Goal: Task Accomplishment & Management: Complete application form

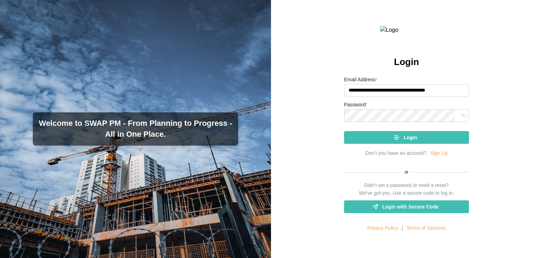
click at [400, 143] on div "Login" at bounding box center [406, 137] width 114 height 12
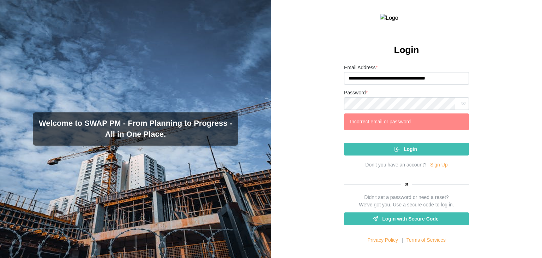
click at [461, 106] on icon "button" at bounding box center [463, 103] width 5 height 5
drag, startPoint x: 410, startPoint y: 95, endPoint x: 396, endPoint y: 94, distance: 13.8
click at [396, 85] on input "**********" at bounding box center [406, 78] width 125 height 13
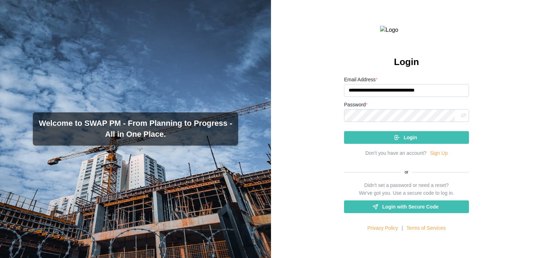
click at [405, 143] on span "Login" at bounding box center [410, 137] width 13 height 12
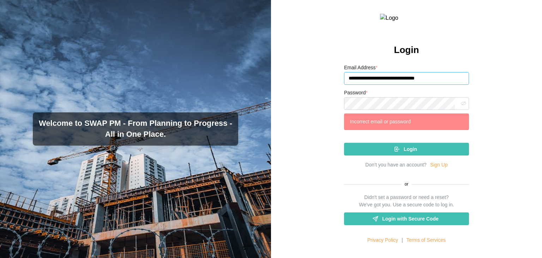
click at [400, 85] on input "**********" at bounding box center [406, 78] width 125 height 13
drag, startPoint x: 396, startPoint y: 95, endPoint x: 383, endPoint y: 93, distance: 13.2
click at [383, 85] on input "**********" at bounding box center [406, 78] width 125 height 13
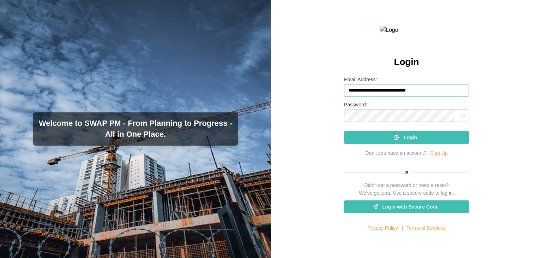
type input "**********"
click at [394, 141] on icon "submit" at bounding box center [397, 137] width 6 height 6
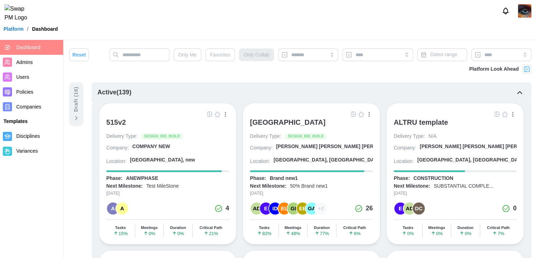
click at [38, 108] on span "Companies" at bounding box center [28, 107] width 25 height 6
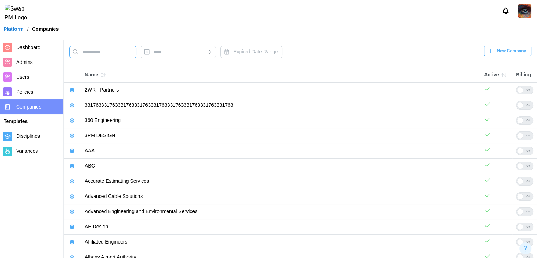
click at [101, 50] on input "text" at bounding box center [102, 52] width 67 height 13
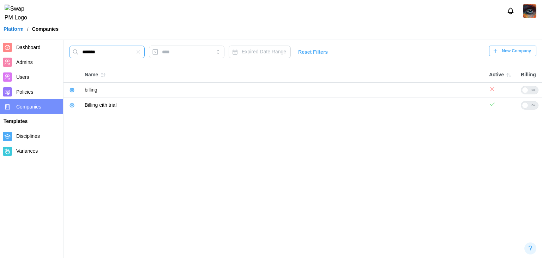
type input "*******"
click at [71, 106] on icon "button" at bounding box center [72, 105] width 6 height 6
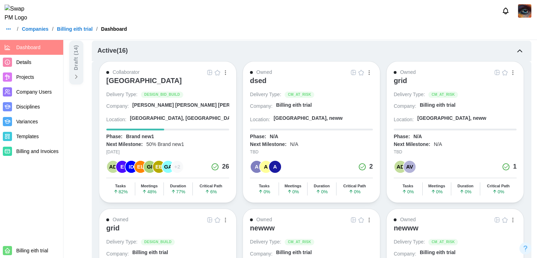
scroll to position [35, 0]
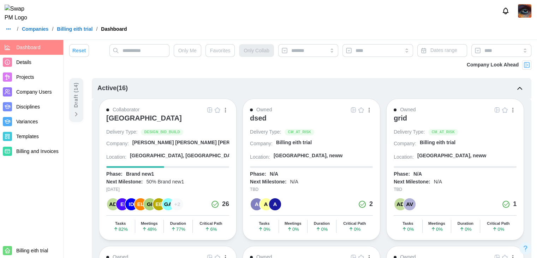
click at [179, 119] on div "ALTRU SPORTS COMPLEX" at bounding box center [144, 118] width 76 height 8
click at [397, 119] on div "grid" at bounding box center [400, 118] width 13 height 8
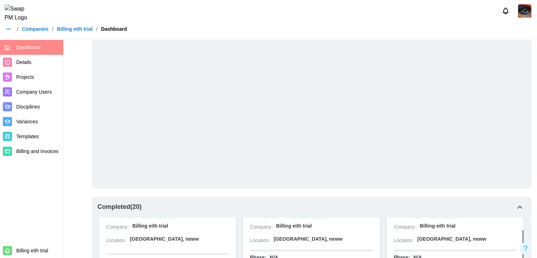
scroll to position [0, 0]
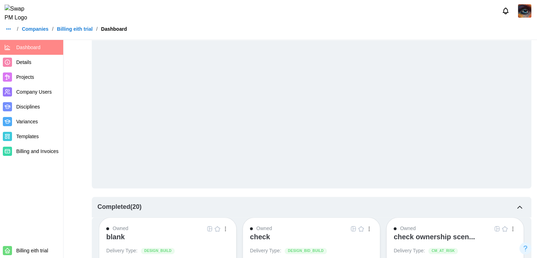
click at [267, 237] on div "check" at bounding box center [260, 236] width 20 height 8
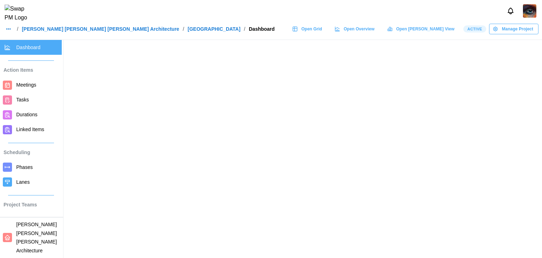
click at [343, 22] on div at bounding box center [271, 11] width 542 height 22
click at [322, 30] on span "Open Grid" at bounding box center [312, 29] width 21 height 10
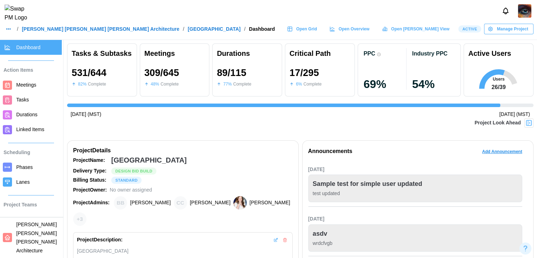
scroll to position [0, 5040]
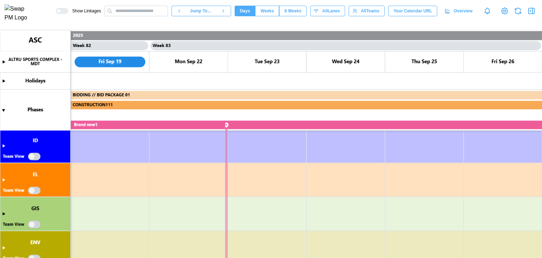
scroll to position [110, 0]
click at [34, 155] on canvas at bounding box center [271, 144] width 542 height 228
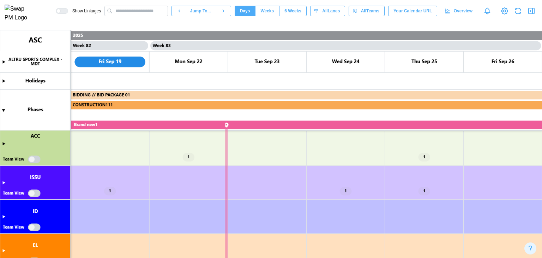
click at [36, 192] on canvas at bounding box center [271, 144] width 542 height 228
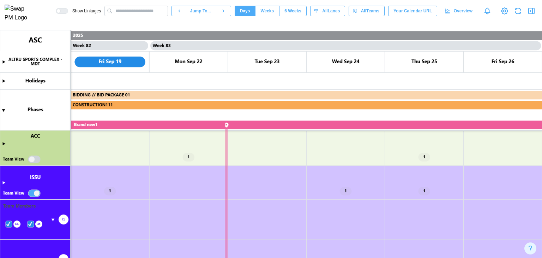
scroll to position [145, 0]
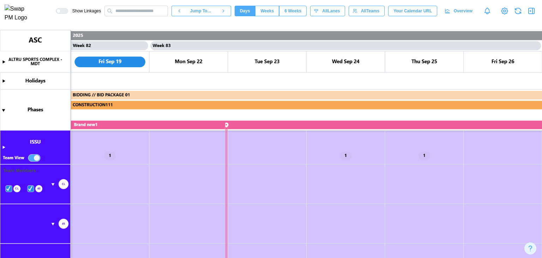
click at [51, 183] on canvas at bounding box center [271, 144] width 542 height 228
click at [52, 183] on canvas at bounding box center [271, 144] width 542 height 228
click at [4, 147] on canvas at bounding box center [271, 144] width 542 height 228
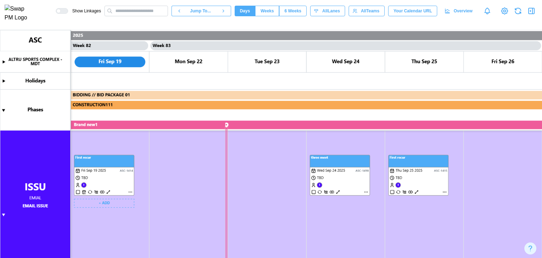
click at [129, 191] on canvas at bounding box center [271, 144] width 542 height 228
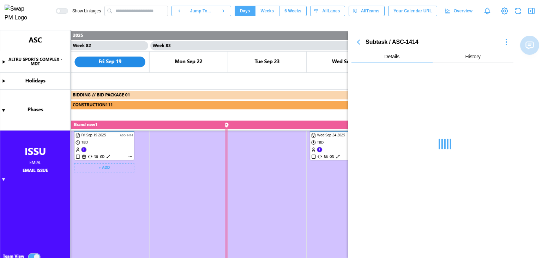
scroll to position [287, 0]
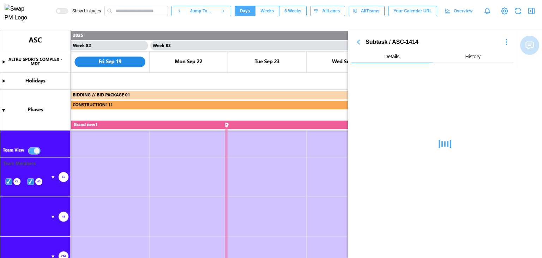
click at [41, 180] on canvas at bounding box center [271, 144] width 542 height 228
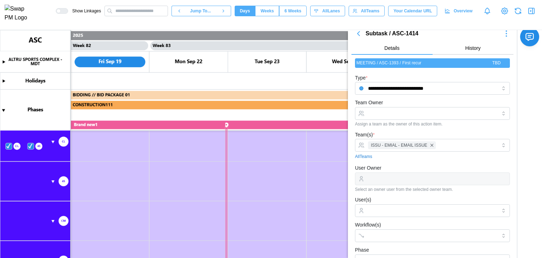
scroll to position [0, 0]
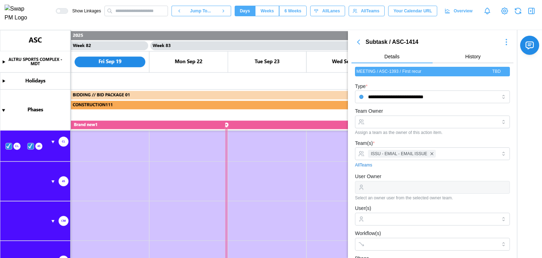
click at [381, 184] on div at bounding box center [432, 187] width 155 height 13
click at [400, 125] on input "Team Owner" at bounding box center [432, 121] width 155 height 13
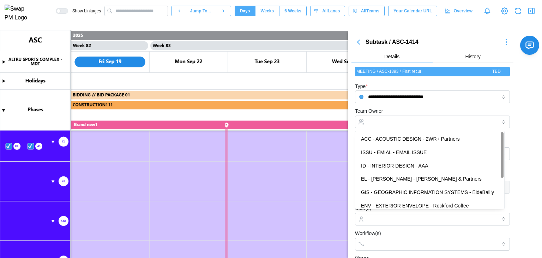
click at [391, 107] on div "Team Owner Assign a team as the owner of this action item." at bounding box center [432, 121] width 155 height 28
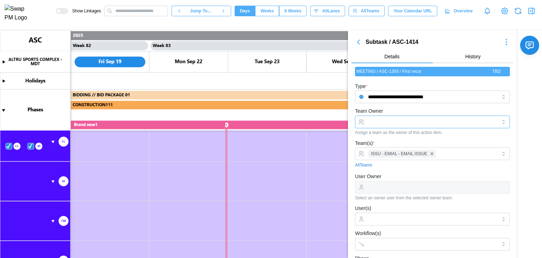
click at [414, 116] on input "Team Owner" at bounding box center [432, 121] width 155 height 13
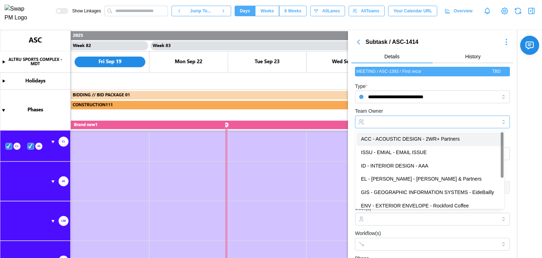
type input "**********"
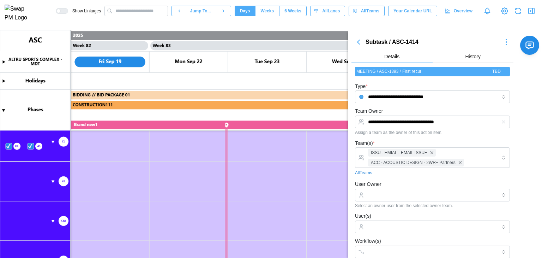
click at [406, 109] on div "**********" at bounding box center [432, 121] width 155 height 28
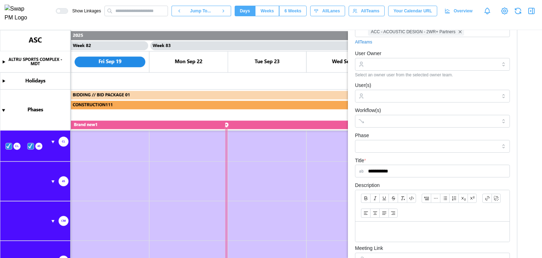
scroll to position [71, 0]
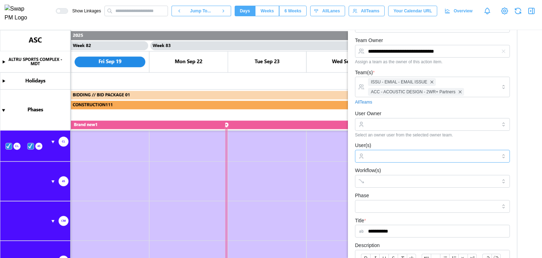
click at [409, 151] on div at bounding box center [432, 156] width 131 height 12
click at [415, 130] on input "User Owner" at bounding box center [432, 124] width 155 height 13
click at [421, 98] on div "Team(s) * ISSU - EMIAL - EMAIL ISSUE ACC - ACOUSTIC DESIGN - 2WR+ Partners All …" at bounding box center [432, 86] width 155 height 37
click at [419, 105] on div "All Teams" at bounding box center [432, 102] width 155 height 7
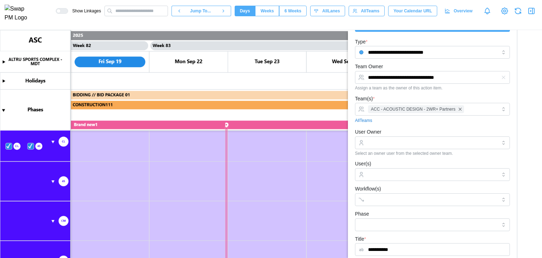
scroll to position [35, 0]
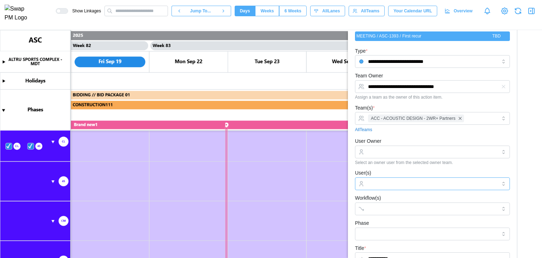
click at [403, 182] on input "User(s)" at bounding box center [432, 184] width 129 height 6
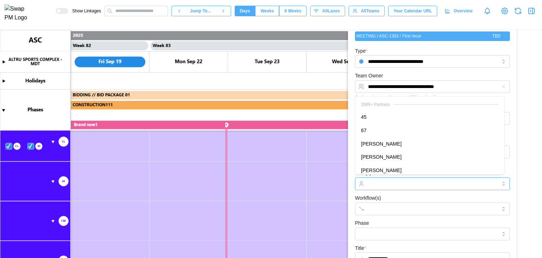
click at [401, 179] on div at bounding box center [432, 184] width 131 height 12
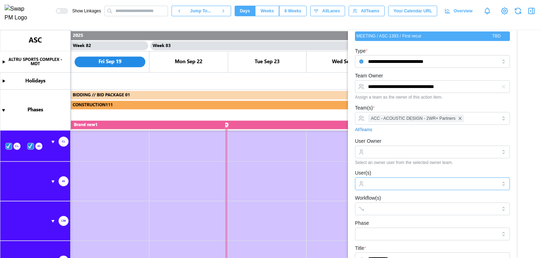
click at [501, 86] on icon "button" at bounding box center [504, 87] width 6 height 6
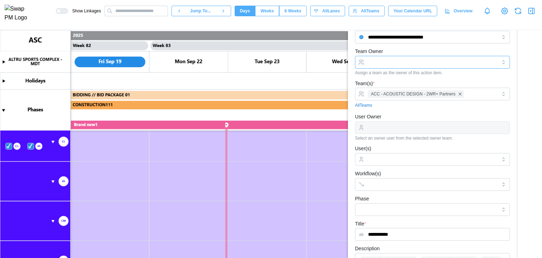
scroll to position [71, 0]
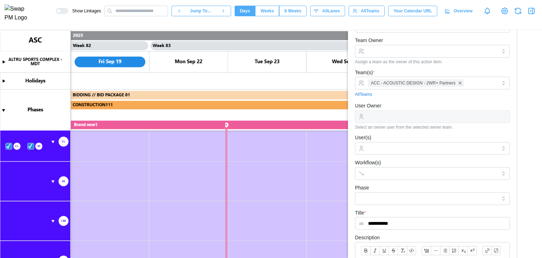
click at [418, 114] on div at bounding box center [432, 116] width 155 height 13
click at [403, 148] on input "User(s)" at bounding box center [432, 148] width 129 height 6
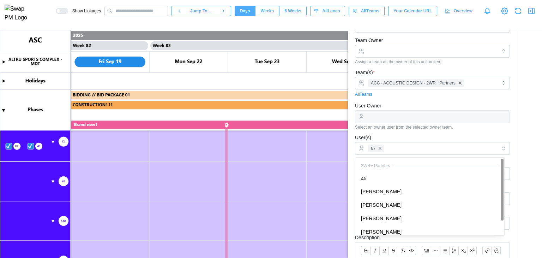
click at [421, 130] on form "**********" at bounding box center [432, 226] width 155 height 430
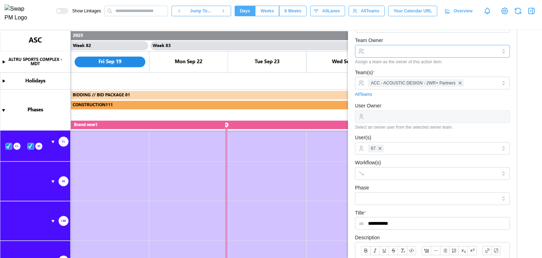
click at [417, 55] on input "Team Owner" at bounding box center [432, 51] width 155 height 13
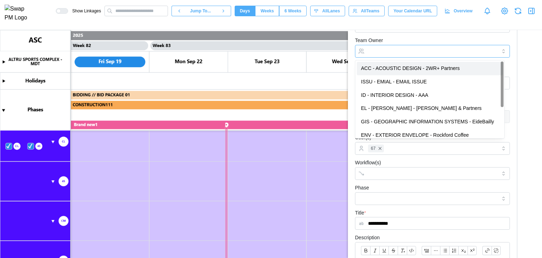
type input "**********"
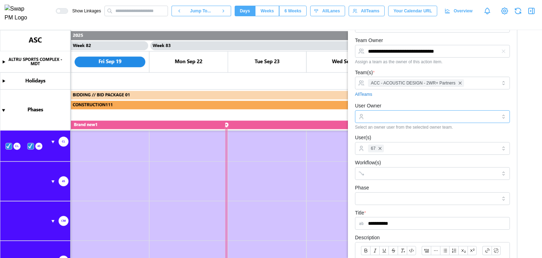
click at [404, 117] on input "User Owner" at bounding box center [432, 116] width 155 height 13
type input "**********"
click at [405, 107] on div "**********" at bounding box center [432, 115] width 155 height 28
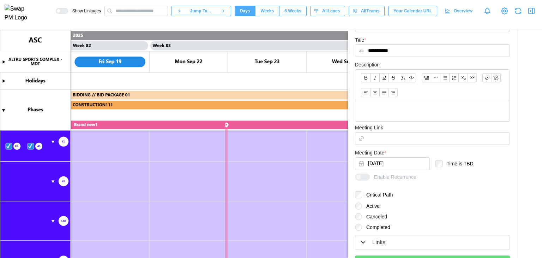
scroll to position [278, 0]
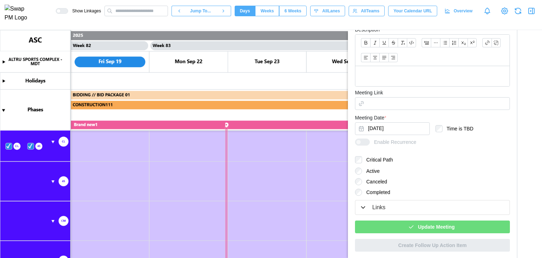
click at [452, 227] on div "Update Meeting" at bounding box center [432, 227] width 144 height 12
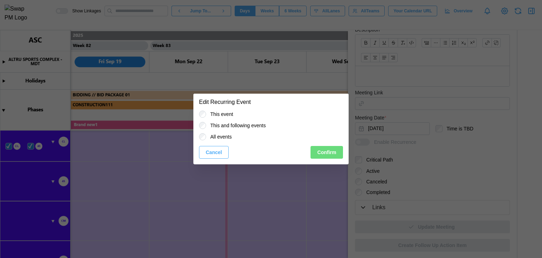
click at [323, 148] on span "Confirm" at bounding box center [326, 152] width 19 height 12
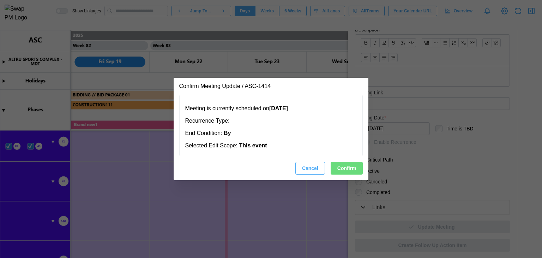
click at [346, 167] on span "Confirm" at bounding box center [347, 168] width 19 height 12
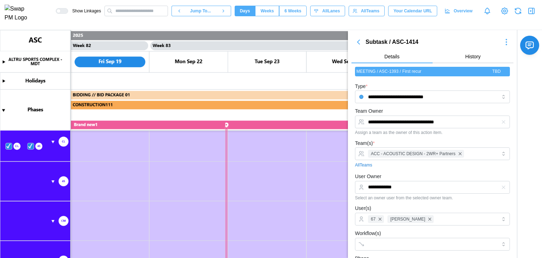
scroll to position [251, 0]
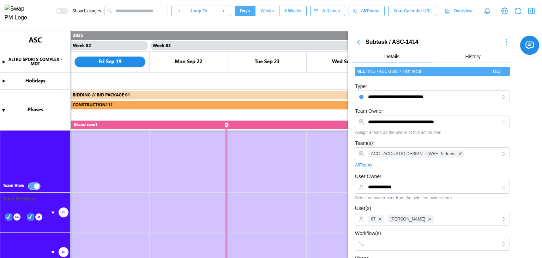
click at [504, 46] on icon "button" at bounding box center [507, 42] width 8 height 8
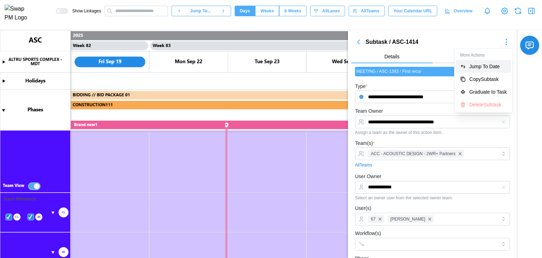
click at [486, 68] on div "Jump To Date" at bounding box center [488, 67] width 37 height 6
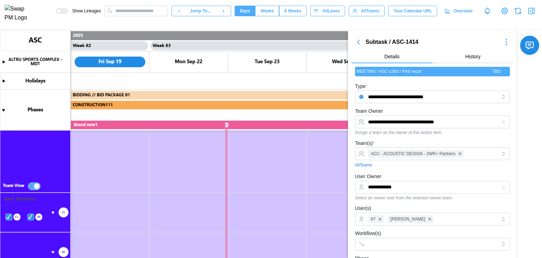
click at [504, 41] on icon "button" at bounding box center [507, 42] width 8 height 8
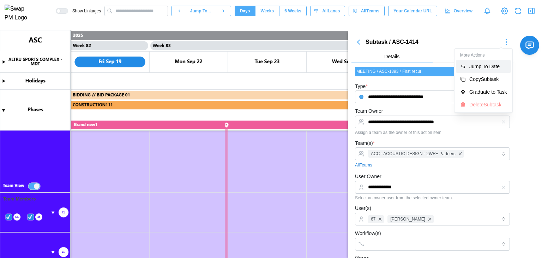
click at [486, 64] on div "Jump To Date" at bounding box center [488, 67] width 37 height 6
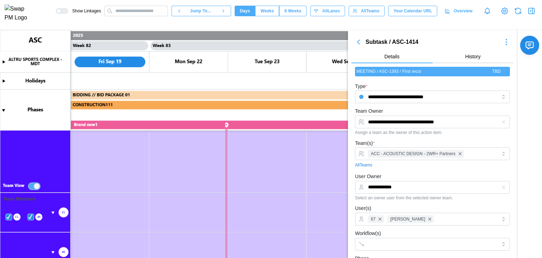
scroll to position [40, 0]
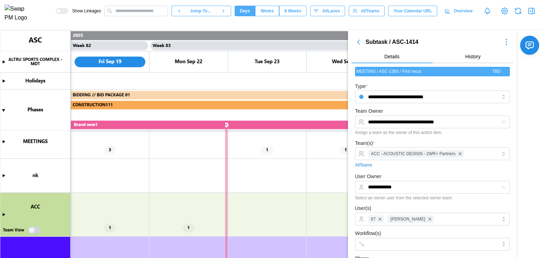
click at [503, 45] on icon "button" at bounding box center [507, 42] width 8 height 8
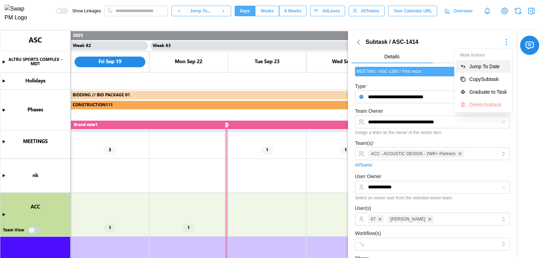
click at [485, 66] on div "Jump To Date" at bounding box center [488, 67] width 37 height 6
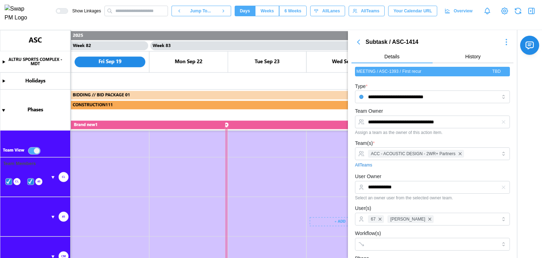
scroll to position [145, 0]
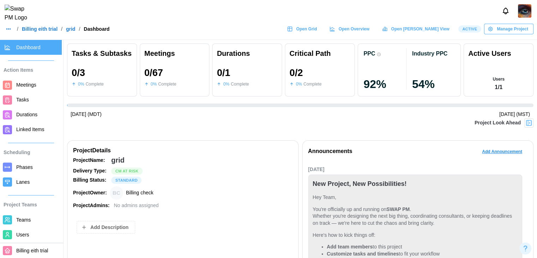
click at [317, 32] on span "Open Grid" at bounding box center [306, 29] width 21 height 10
click at [25, 218] on span "Teams" at bounding box center [23, 220] width 14 height 6
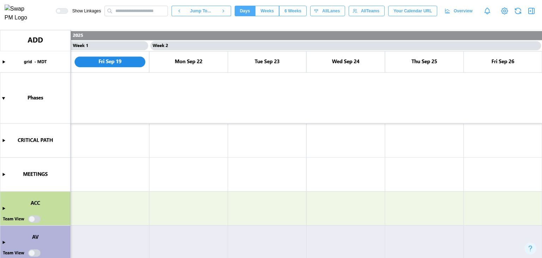
click at [34, 220] on canvas at bounding box center [271, 144] width 542 height 228
click at [535, 14] on icon "button" at bounding box center [532, 11] width 8 height 8
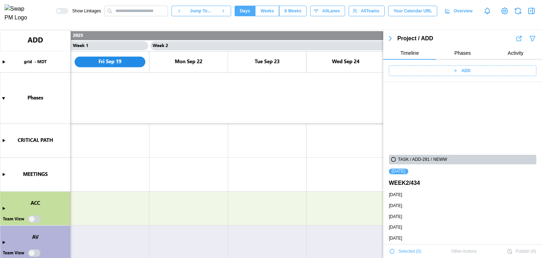
scroll to position [84, 0]
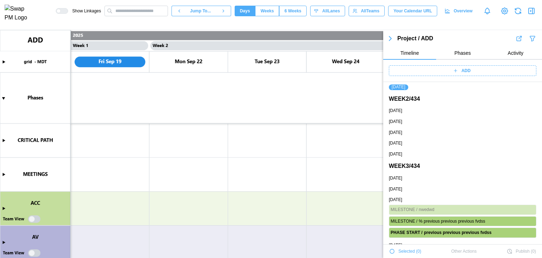
click at [470, 63] on div "ADD" at bounding box center [463, 71] width 159 height 22
click at [469, 65] on div "ADD" at bounding box center [463, 71] width 159 height 22
click at [468, 70] on span "ADD" at bounding box center [466, 71] width 9 height 10
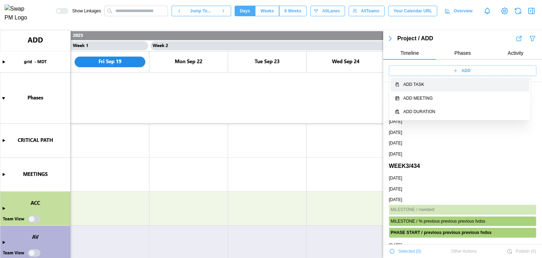
click at [453, 84] on div "Add Task" at bounding box center [465, 84] width 122 height 7
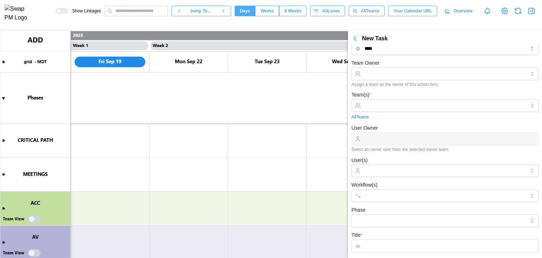
scroll to position [0, 0]
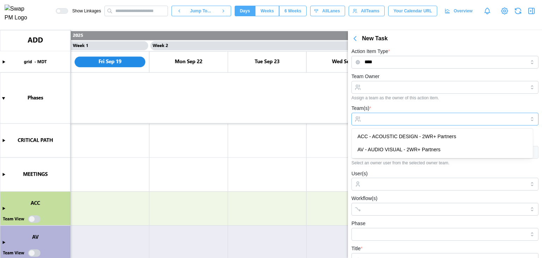
click at [387, 118] on input "Team(s) *" at bounding box center [445, 119] width 161 height 6
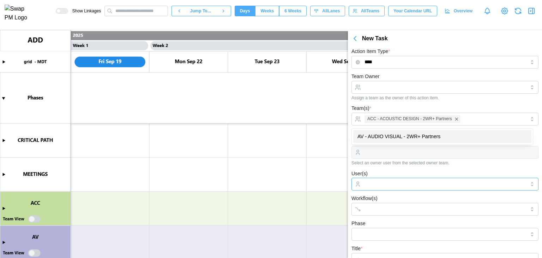
click at [390, 179] on div at bounding box center [444, 184] width 163 height 12
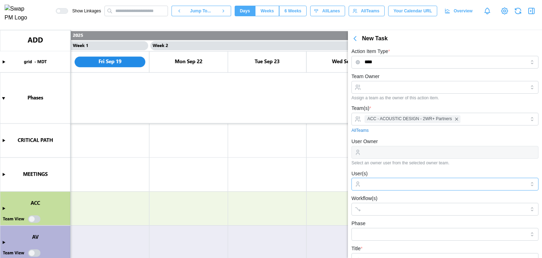
click at [390, 183] on input "User(s)" at bounding box center [445, 184] width 161 height 6
click at [442, 121] on span "ACC - ACOUSTIC DESIGN - 2WR+ Partners" at bounding box center [410, 118] width 85 height 7
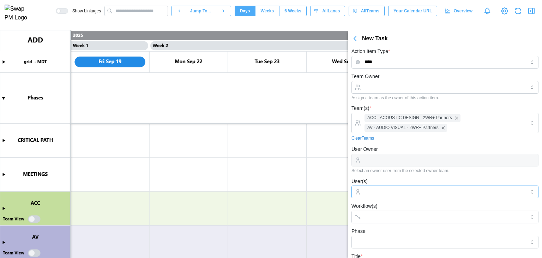
click at [411, 192] on input "User(s)" at bounding box center [445, 192] width 161 height 6
click at [427, 91] on input "Team Owner" at bounding box center [445, 87] width 187 height 13
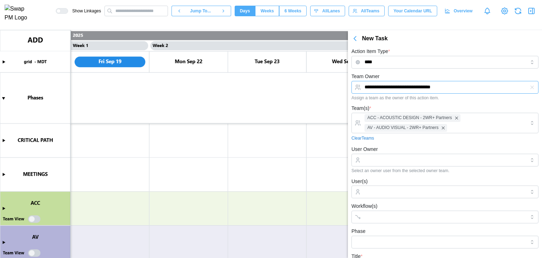
type input "**********"
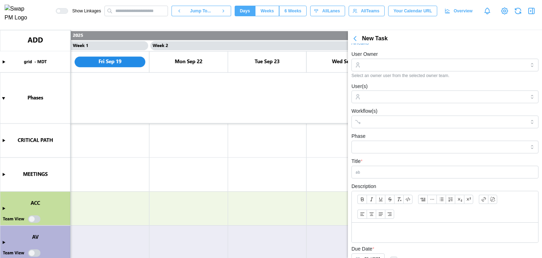
scroll to position [71, 0]
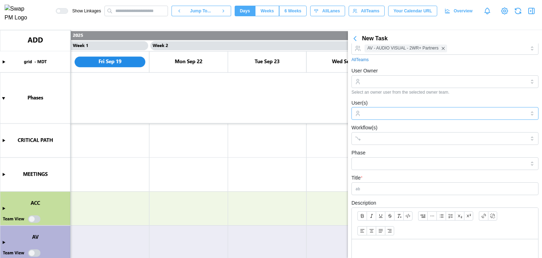
click at [385, 109] on div at bounding box center [444, 113] width 163 height 12
click at [375, 137] on input "Workflow(s)" at bounding box center [439, 139] width 148 height 6
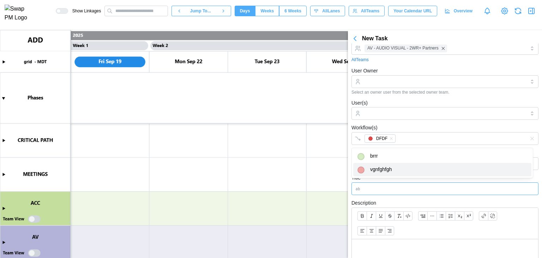
click at [364, 185] on input "Title *" at bounding box center [445, 188] width 187 height 13
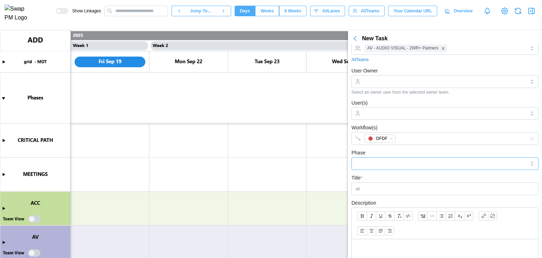
click at [372, 166] on input "Phase" at bounding box center [445, 163] width 187 height 13
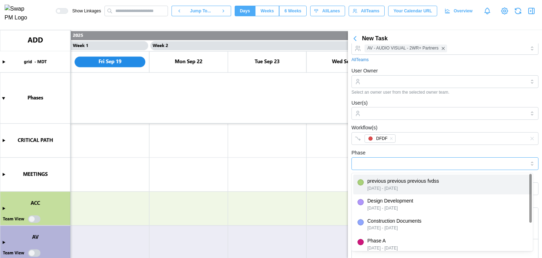
type input "**********"
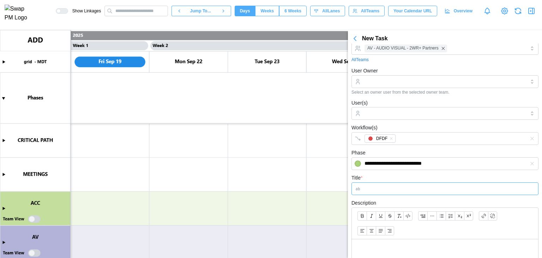
click at [371, 190] on input "Title *" at bounding box center [445, 188] width 187 height 13
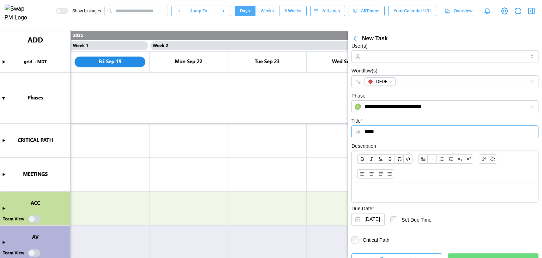
scroll to position [139, 0]
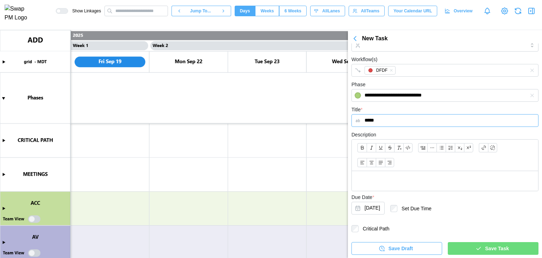
type input "*****"
click at [390, 171] on div at bounding box center [445, 181] width 186 height 20
click at [473, 253] on div "Save Task" at bounding box center [492, 248] width 79 height 12
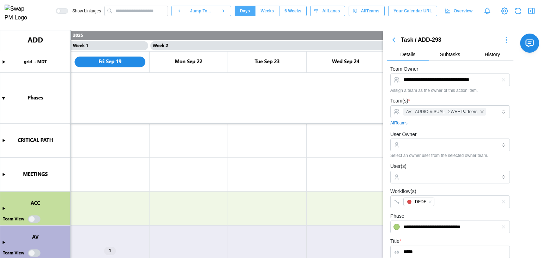
scroll to position [0, 0]
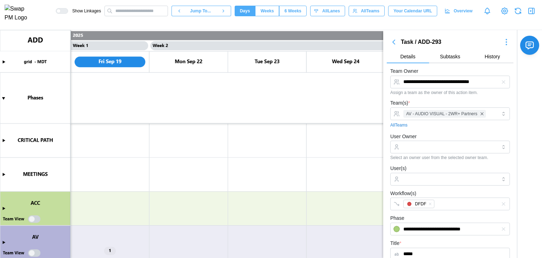
click at [503, 42] on icon "button" at bounding box center [507, 42] width 8 height 8
click at [486, 69] on div "Jump To Date" at bounding box center [491, 67] width 30 height 6
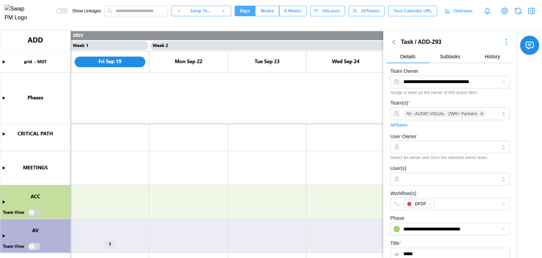
click at [6, 233] on canvas at bounding box center [271, 144] width 542 height 228
click at [4, 235] on canvas at bounding box center [271, 144] width 542 height 228
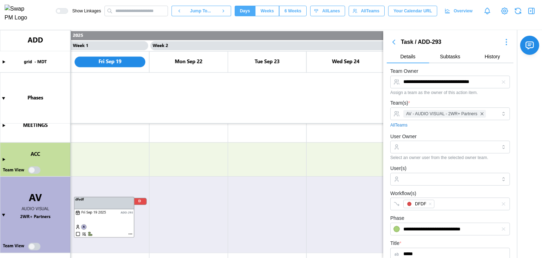
click at [38, 246] on canvas at bounding box center [271, 144] width 542 height 228
click at [35, 248] on canvas at bounding box center [271, 144] width 542 height 228
click at [35, 246] on canvas at bounding box center [271, 144] width 542 height 228
click at [502, 83] on icon "button" at bounding box center [503, 81] width 3 height 3
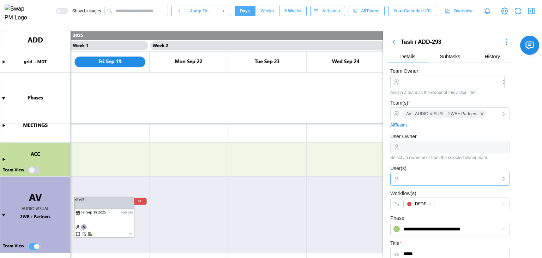
click at [419, 182] on div at bounding box center [449, 179] width 95 height 12
click at [418, 180] on input "User(s)" at bounding box center [451, 179] width 94 height 6
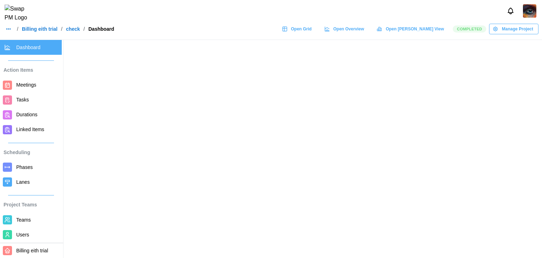
click at [500, 34] on div "Manage Project" at bounding box center [513, 29] width 41 height 10
click at [507, 34] on span "Manage Project" at bounding box center [517, 29] width 31 height 10
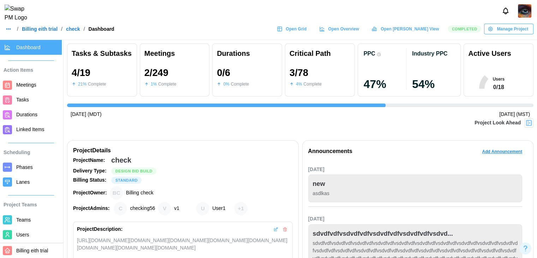
scroll to position [0, 1124]
click at [507, 34] on span "Manage Project" at bounding box center [512, 29] width 31 height 10
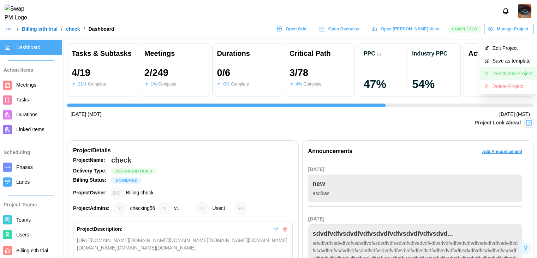
click at [503, 76] on div "Reactivate Project" at bounding box center [513, 74] width 40 height 6
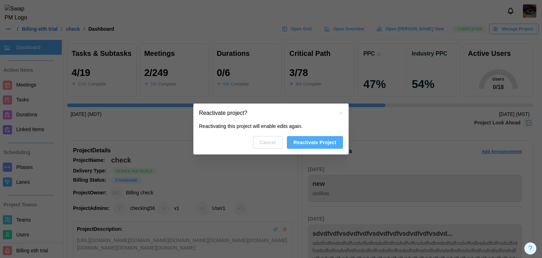
click at [311, 147] on span "Reactivate Project" at bounding box center [315, 142] width 43 height 12
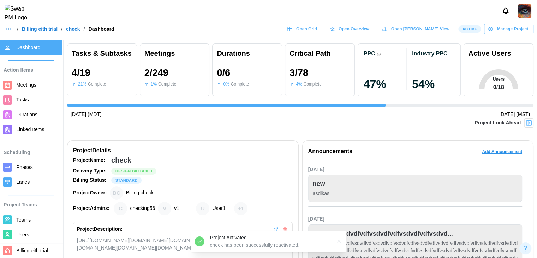
click at [317, 34] on span "Open Grid" at bounding box center [306, 29] width 21 height 10
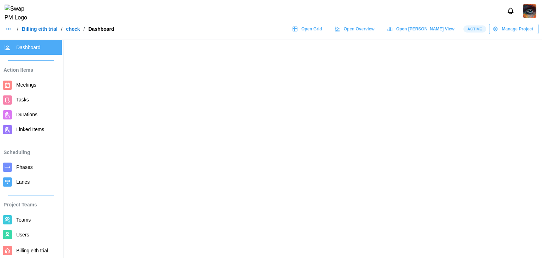
click at [27, 100] on span "Tasks" at bounding box center [22, 100] width 13 height 6
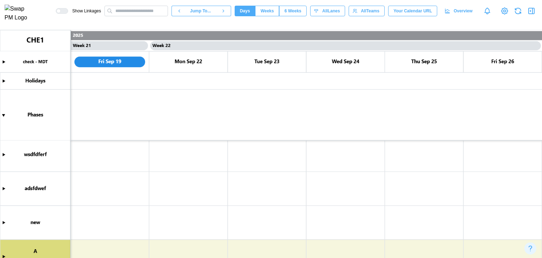
scroll to position [126, 0]
click at [533, 10] on icon "button" at bounding box center [532, 11] width 8 height 8
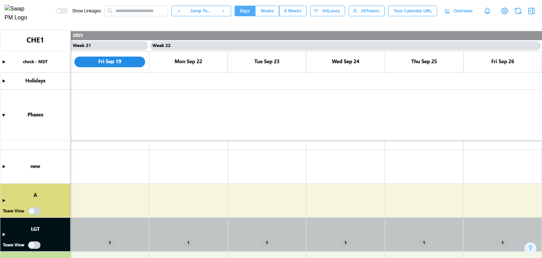
click at [534, 13] on icon "button" at bounding box center [532, 11] width 8 height 8
click at [39, 246] on canvas at bounding box center [271, 144] width 542 height 228
click at [37, 244] on canvas at bounding box center [271, 144] width 542 height 228
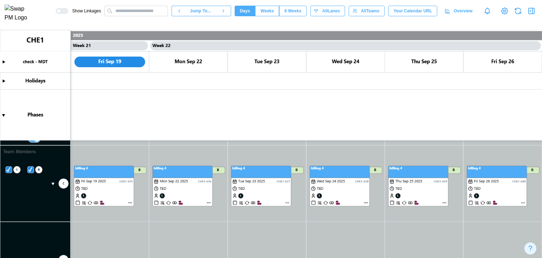
scroll to position [197, 0]
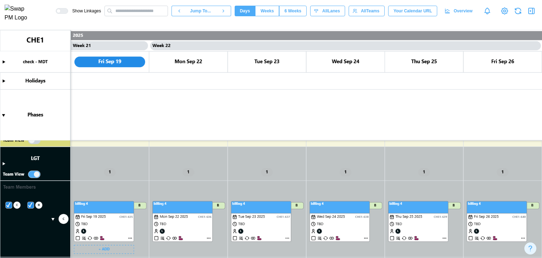
click at [129, 238] on canvas at bounding box center [271, 144] width 542 height 228
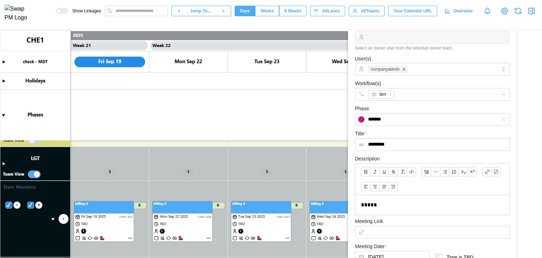
scroll to position [0, 0]
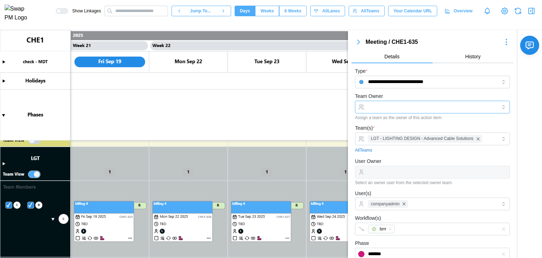
click at [408, 105] on input "Team Owner" at bounding box center [432, 107] width 155 height 13
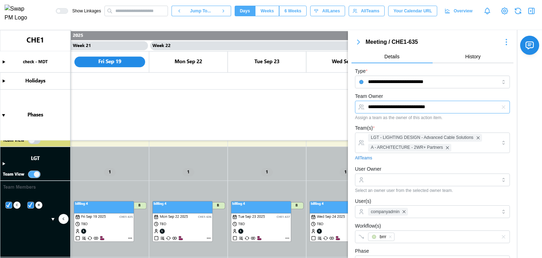
type input "**********"
click at [405, 93] on div "**********" at bounding box center [432, 106] width 155 height 28
click at [402, 182] on input "User Owner" at bounding box center [432, 179] width 155 height 13
type input "*****"
click at [401, 160] on div "All Teams" at bounding box center [432, 158] width 155 height 7
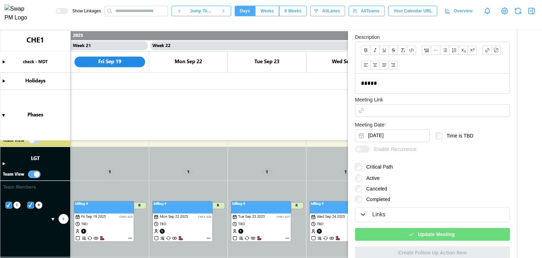
scroll to position [271, 0]
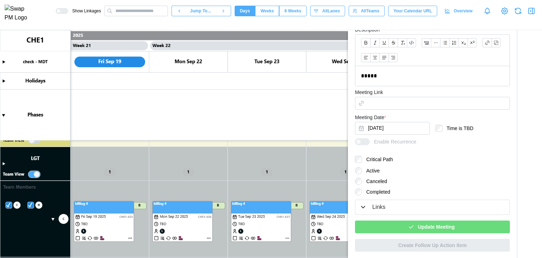
click at [461, 225] on div "Update Meeting" at bounding box center [432, 227] width 144 height 12
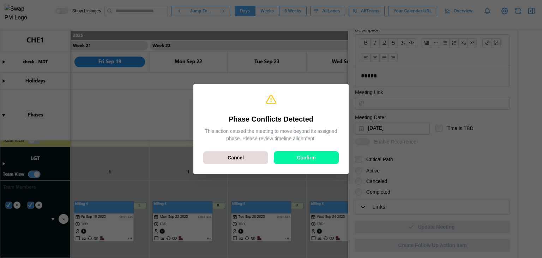
click at [291, 159] on div "Confirm" at bounding box center [307, 157] width 52 height 12
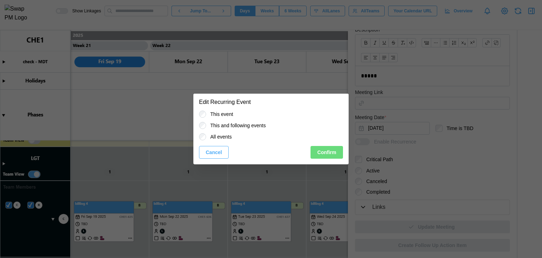
click at [323, 150] on span "Confirm" at bounding box center [326, 152] width 19 height 12
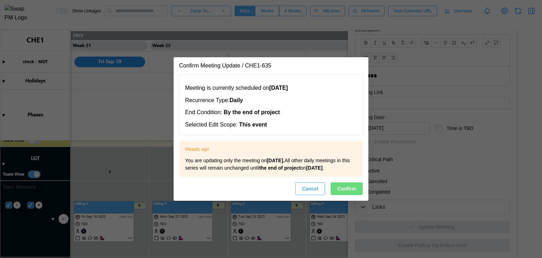
click at [342, 188] on span "Confirm" at bounding box center [347, 189] width 19 height 12
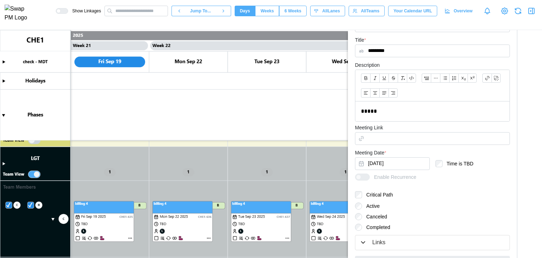
scroll to position [311, 0]
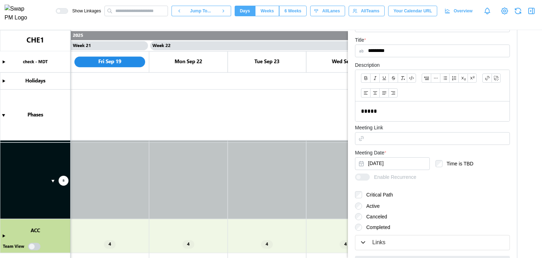
click at [36, 246] on canvas at bounding box center [271, 144] width 542 height 228
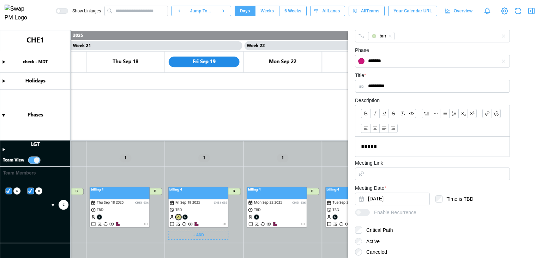
scroll to position [0, 0]
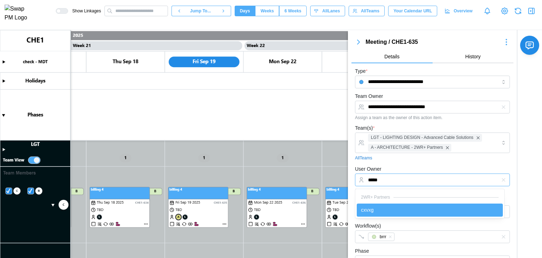
click at [405, 182] on input "*****" at bounding box center [432, 179] width 155 height 13
click at [501, 180] on icon "button" at bounding box center [504, 180] width 6 height 6
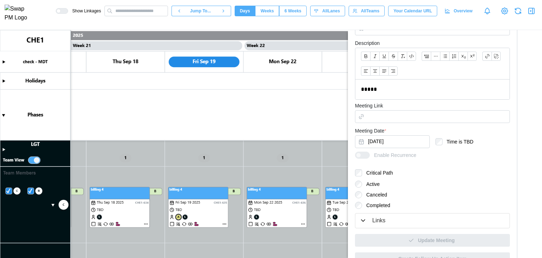
scroll to position [271, 0]
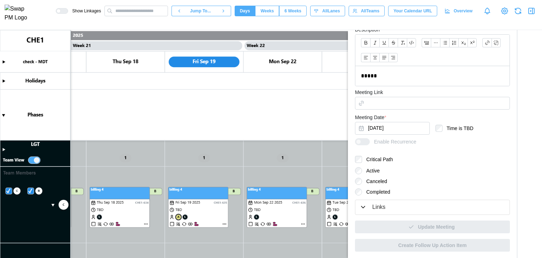
click at [379, 181] on label "Canceled" at bounding box center [374, 181] width 25 height 7
click at [376, 191] on label "Completed" at bounding box center [376, 191] width 28 height 7
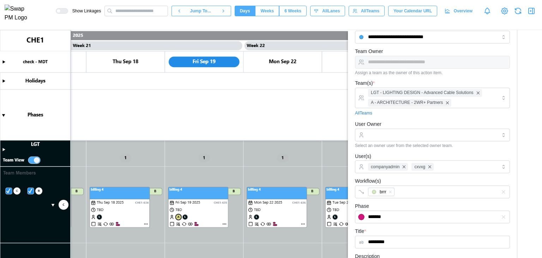
scroll to position [24, 0]
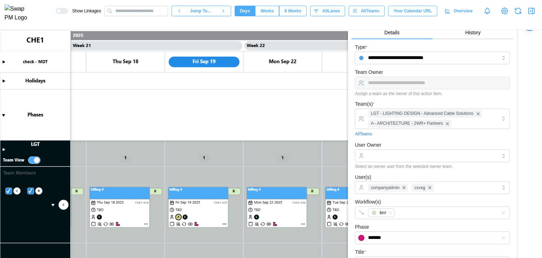
click at [380, 139] on form "**********" at bounding box center [432, 262] width 155 height 438
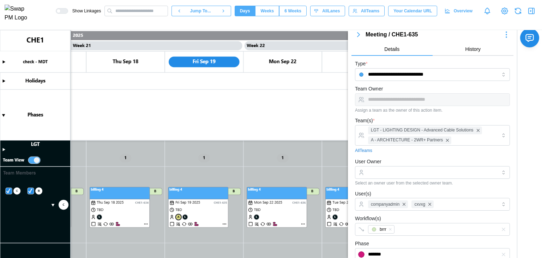
scroll to position [0, 0]
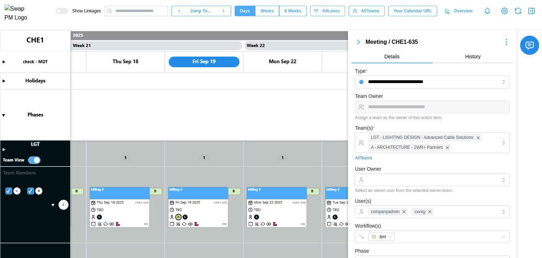
click at [361, 41] on icon "button" at bounding box center [359, 42] width 8 height 8
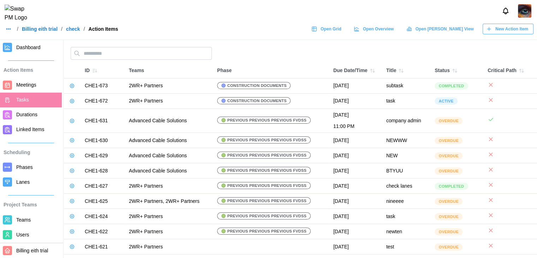
click at [497, 34] on span "New Action Item" at bounding box center [511, 29] width 33 height 10
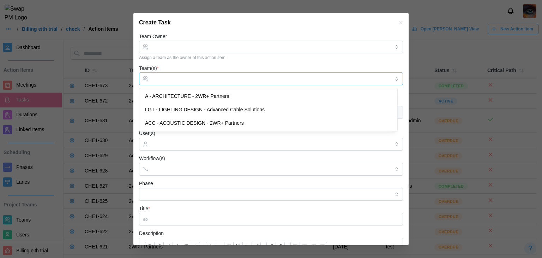
click at [178, 75] on div at bounding box center [270, 79] width 240 height 12
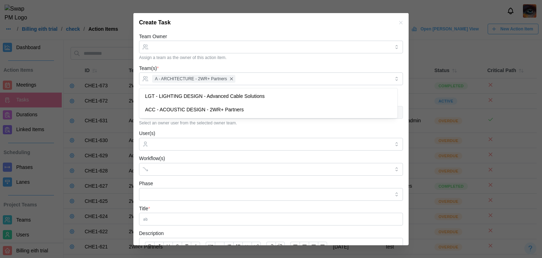
click at [195, 24] on div "Create Task" at bounding box center [270, 22] width 275 height 19
click at [202, 80] on span "A - ARCHITECTURE - 2WR+ Partners" at bounding box center [191, 79] width 72 height 7
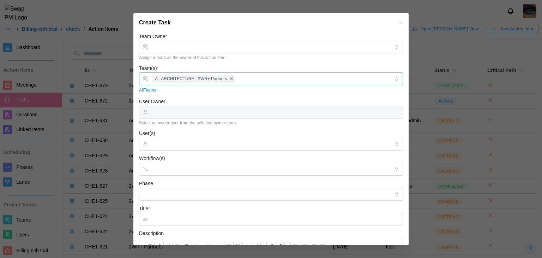
click at [232, 74] on div "A - ARCHITECTURE - 2WR+ Partners" at bounding box center [270, 79] width 240 height 12
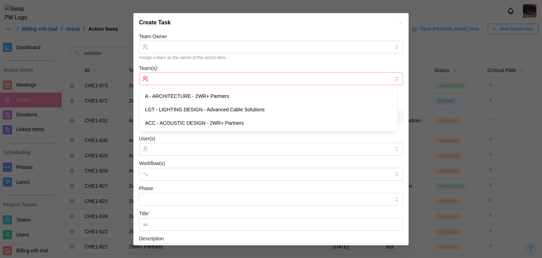
click at [203, 81] on input "Team(s) *" at bounding box center [271, 79] width 238 height 6
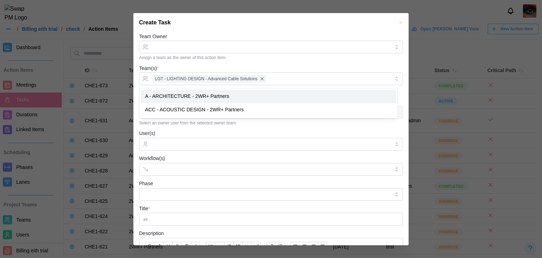
click at [286, 67] on div "Team(s) * LGT - LIGHTING DESIGN - Advanced Cable Solutions All Teams" at bounding box center [271, 79] width 264 height 30
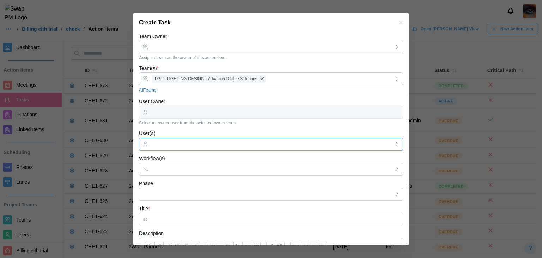
click at [173, 143] on input "User(s)" at bounding box center [271, 144] width 238 height 6
click at [181, 133] on div "User(s) billingcheck4" at bounding box center [271, 140] width 264 height 22
click at [165, 173] on div at bounding box center [263, 169] width 227 height 12
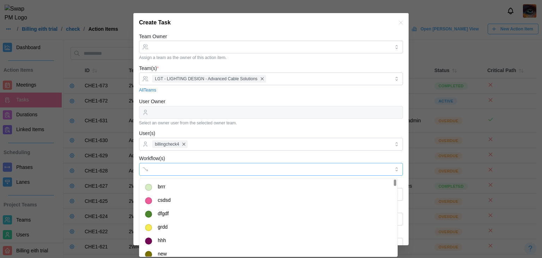
click at [170, 179] on div "brrr csdsd dfgdf grdd hhh new vgnfghfgh" at bounding box center [268, 227] width 258 height 97
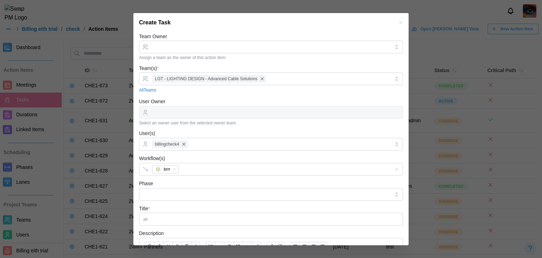
click at [231, 157] on div "Workflow(s) brrr" at bounding box center [271, 165] width 264 height 22
click at [195, 191] on input "Phase" at bounding box center [271, 194] width 264 height 13
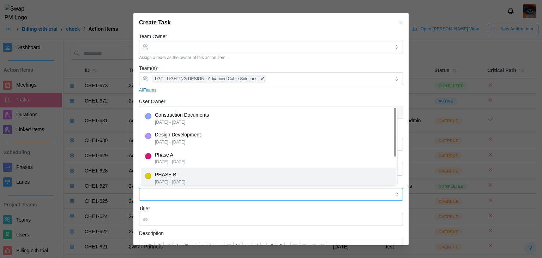
type input "*******"
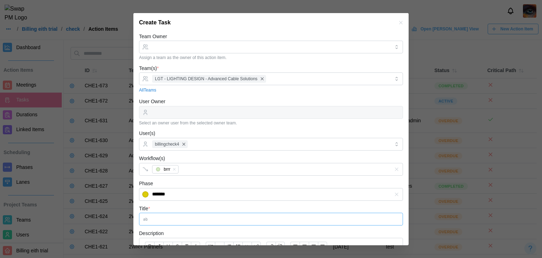
click at [185, 219] on input "Title *" at bounding box center [271, 219] width 264 height 13
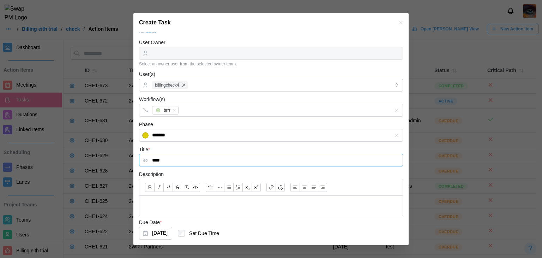
scroll to position [71, 0]
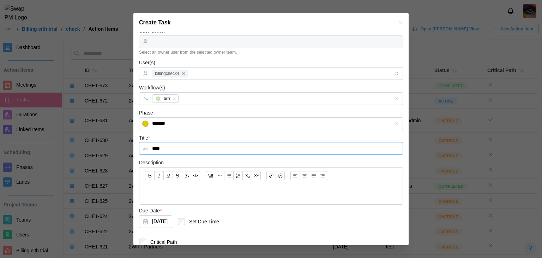
click at [184, 147] on input "****" at bounding box center [271, 148] width 264 height 13
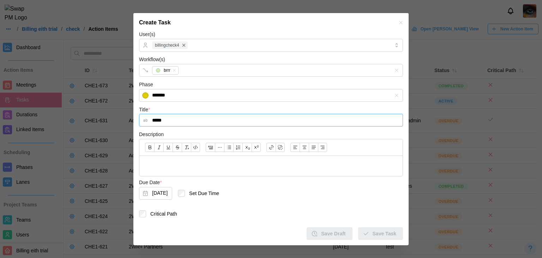
type input "****"
click at [178, 154] on div at bounding box center [270, 147] width 263 height 17
click at [175, 165] on p at bounding box center [271, 165] width 252 height 9
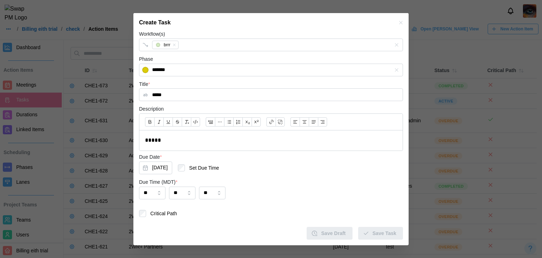
scroll to position [0, 0]
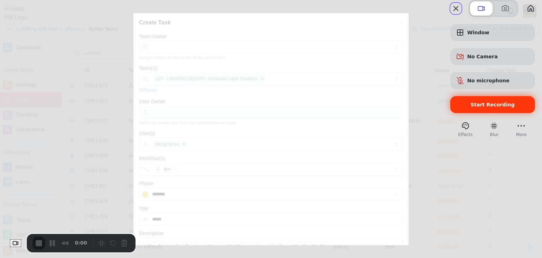
click at [456, 113] on div "Start Recording" at bounding box center [493, 104] width 85 height 17
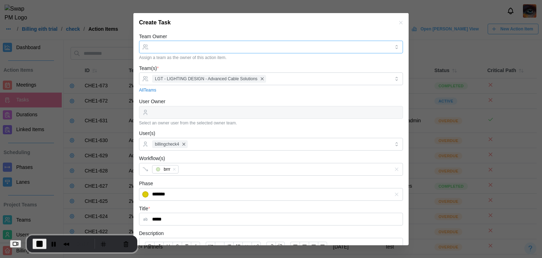
click at [199, 49] on input "Team Owner" at bounding box center [271, 47] width 264 height 13
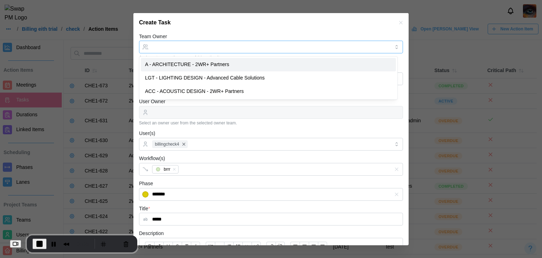
type input "**********"
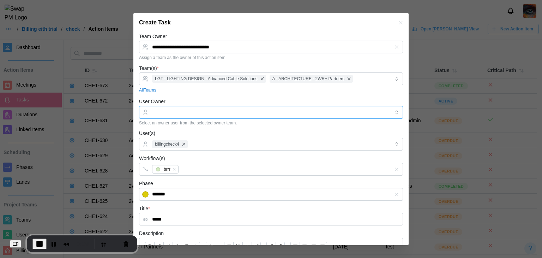
click at [214, 112] on input "User Owner" at bounding box center [271, 112] width 264 height 13
type input "*****"
click at [203, 88] on div "All Teams" at bounding box center [271, 90] width 264 height 7
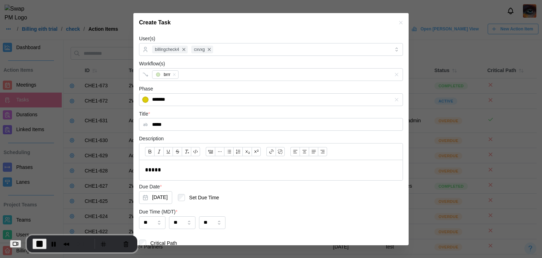
scroll to position [124, 0]
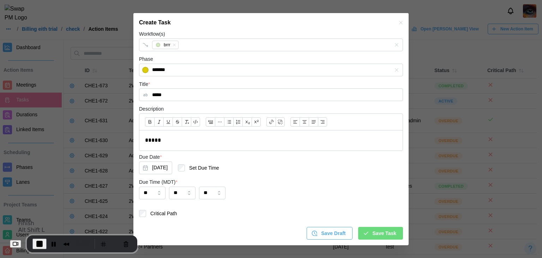
click at [42, 243] on span "End Recording" at bounding box center [39, 243] width 8 height 8
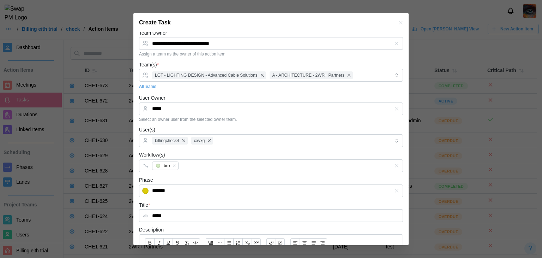
scroll to position [0, 0]
